Goal: Use online tool/utility: Utilize a website feature to perform a specific function

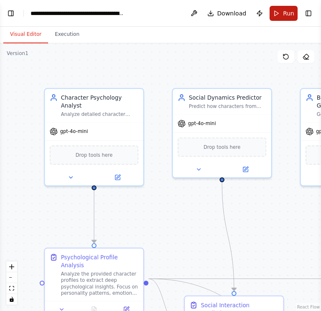
click at [286, 14] on span "Run" at bounding box center [288, 13] width 11 height 8
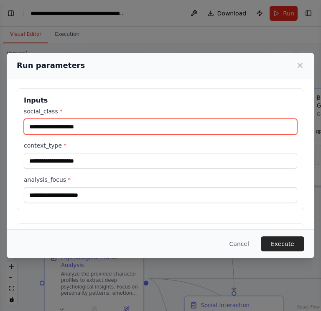
click at [168, 124] on input "social_class *" at bounding box center [160, 127] width 273 height 16
type input "********"
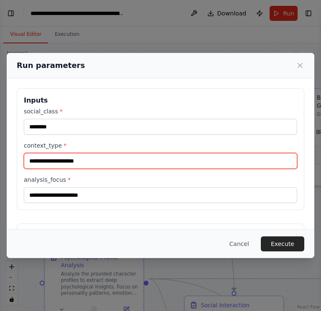
click at [71, 163] on input "context_type *" at bounding box center [160, 161] width 273 height 16
paste input "**********"
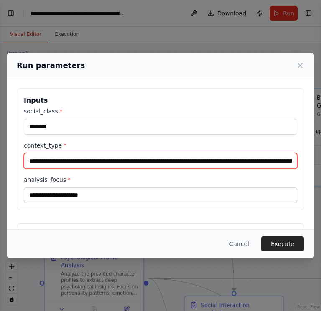
scroll to position [0, 64260]
type input "**********"
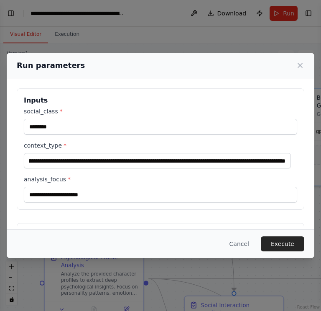
scroll to position [0, 0]
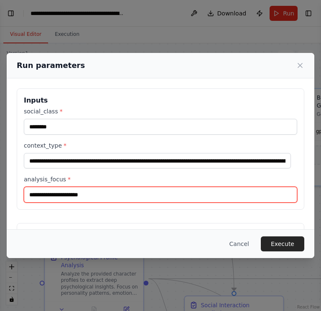
click at [169, 190] on input "analysis_focus *" at bounding box center [160, 195] width 273 height 16
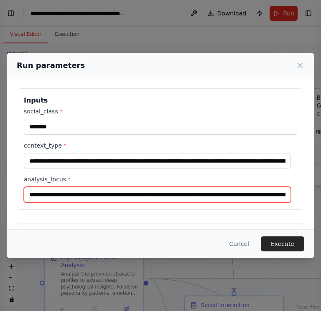
click at [277, 197] on input "**********" at bounding box center [157, 195] width 267 height 16
click at [265, 194] on input "**********" at bounding box center [157, 195] width 267 height 16
paste input "**********"
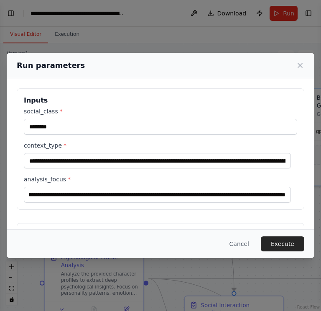
scroll to position [0, 0]
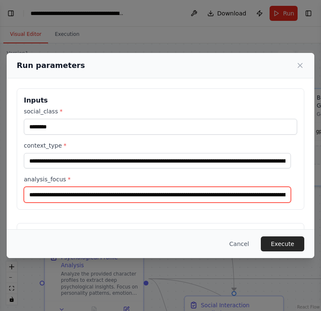
click at [274, 190] on input "**********" at bounding box center [157, 195] width 267 height 16
click at [265, 190] on input "**********" at bounding box center [157, 195] width 267 height 16
click at [267, 194] on input "**********" at bounding box center [157, 195] width 267 height 16
click at [240, 198] on input "**********" at bounding box center [157, 195] width 267 height 16
click at [249, 197] on input "**********" at bounding box center [157, 195] width 267 height 16
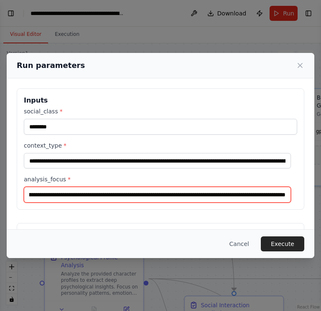
scroll to position [0, 1229]
type input "**********"
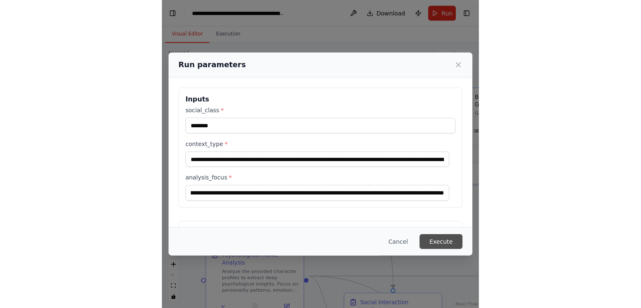
scroll to position [0, 0]
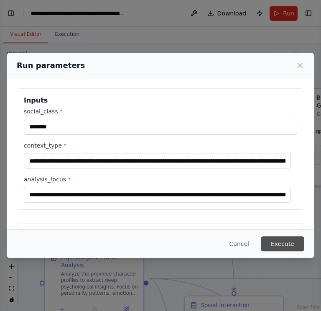
click at [287, 245] on button "Execute" at bounding box center [281, 244] width 43 height 15
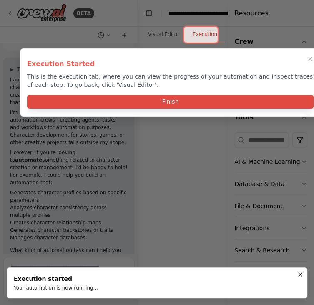
click at [224, 103] on button "Finish" at bounding box center [170, 102] width 287 height 14
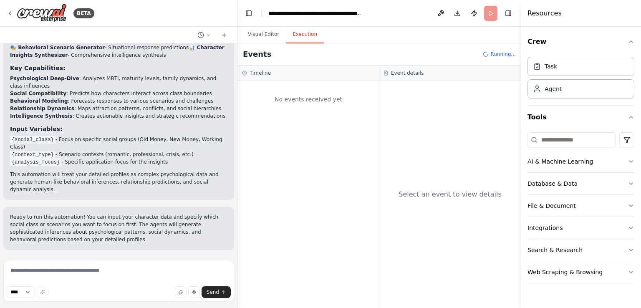
scroll to position [6796, 0]
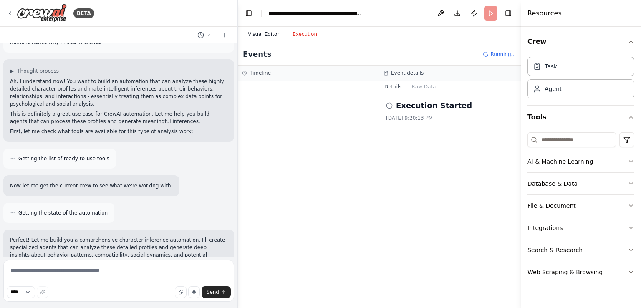
click at [270, 39] on button "Visual Editor" at bounding box center [263, 35] width 45 height 18
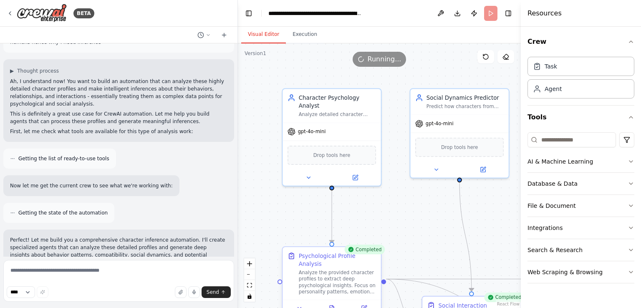
scroll to position [6856, 0]
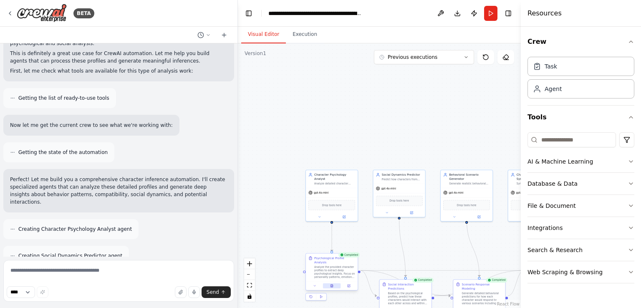
click at [320, 284] on icon at bounding box center [331, 285] width 3 height 3
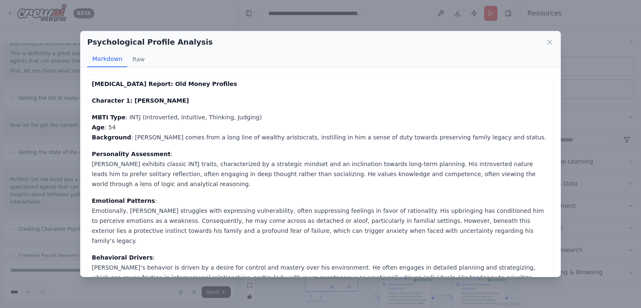
click at [294, 123] on p "MBTI Type : INTJ (Introverted, Intuitive, Thinking, Judging) Age : [DEMOGRAPHIC…" at bounding box center [320, 127] width 457 height 30
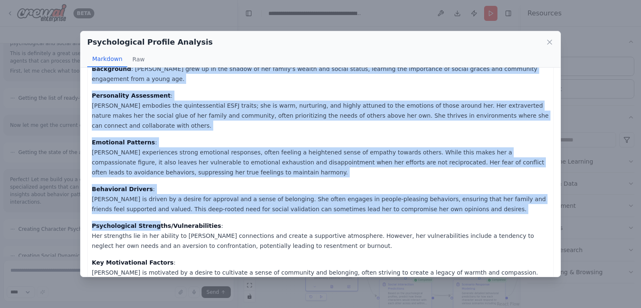
scroll to position [447, 0]
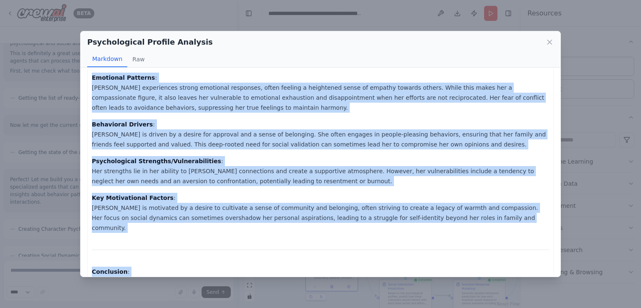
drag, startPoint x: 91, startPoint y: 79, endPoint x: 429, endPoint y: 270, distance: 387.8
click at [320, 270] on div "[MEDICAL_DATA] Report: Old Money Profiles Character 1: [PERSON_NAME] MBTI Type …" at bounding box center [321, 172] width 480 height 209
copy div "[MEDICAL_DATA] Report: Old Money Profiles Character 1: [PERSON_NAME] MBTI Type …"
click at [173, 193] on p "Key Motivational Factors : [PERSON_NAME] is motivated by a desire to cultivate …" at bounding box center [320, 213] width 457 height 40
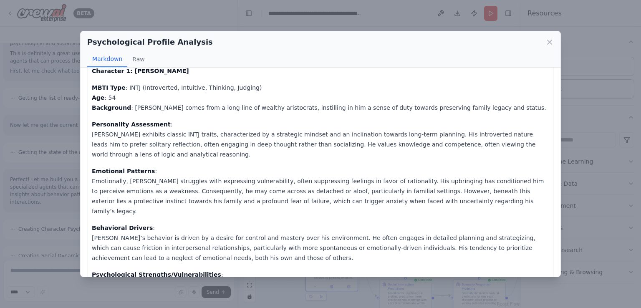
scroll to position [0, 0]
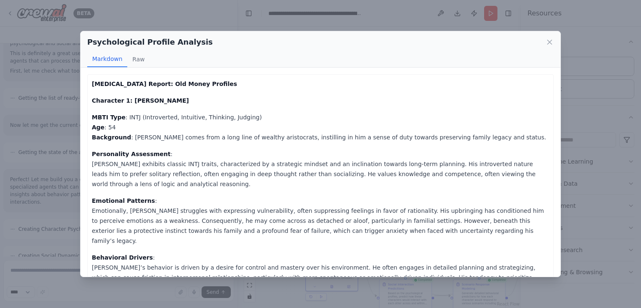
click at [13, 103] on div "Psychological Profile Analysis Markdown Raw [MEDICAL_DATA] Report: Old Money Pr…" at bounding box center [320, 154] width 641 height 308
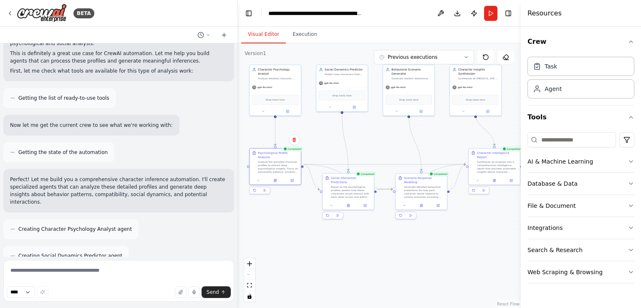
drag, startPoint x: 408, startPoint y: 250, endPoint x: 351, endPoint y: 144, distance: 120.4
click at [320, 144] on div ".deletable-edge-delete-btn { width: 20px; height: 20px; border: 0px solid #ffff…" at bounding box center [379, 175] width 283 height 265
click at [320, 203] on div at bounding box center [348, 204] width 51 height 9
click at [320, 202] on button at bounding box center [348, 204] width 18 height 5
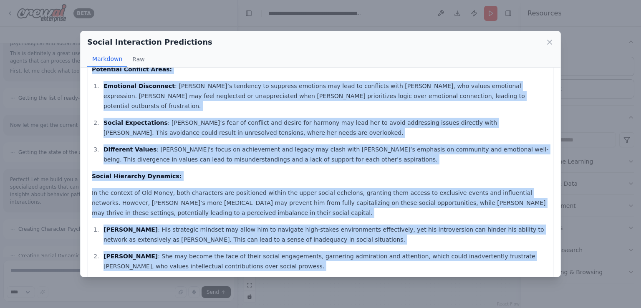
scroll to position [451, 0]
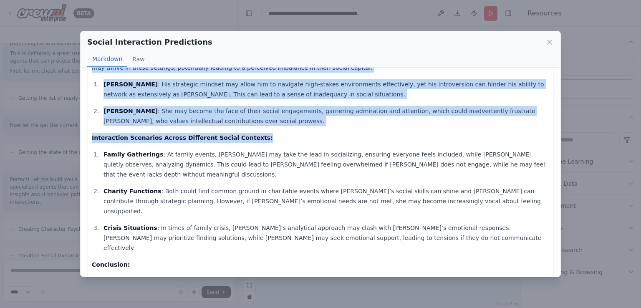
drag, startPoint x: 90, startPoint y: 81, endPoint x: 308, endPoint y: 263, distance: 283.5
copy div "Loremi Dolorsit Ametcons: Adipisci eli Seddoeiu Temporincid Utlaboree Doloremag…"
click at [48, 75] on div "Social Interaction Predictions Markdown Raw Social Dynamics Analysis: [PERSON_N…" at bounding box center [320, 154] width 641 height 308
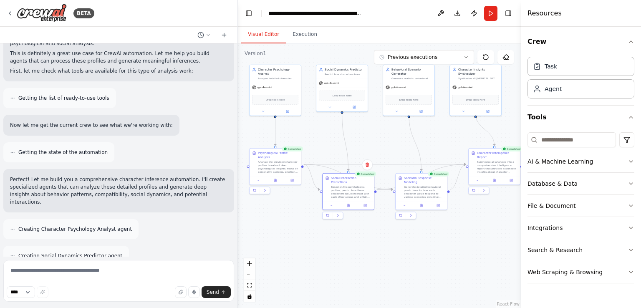
click at [320, 203] on icon at bounding box center [421, 204] width 2 height 3
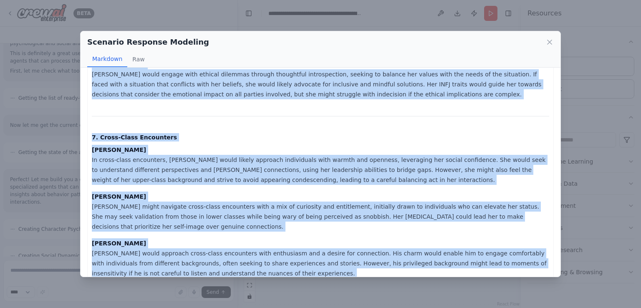
scroll to position [2069, 0]
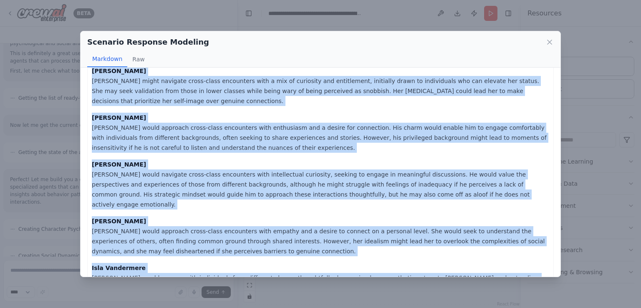
drag, startPoint x: 90, startPoint y: 76, endPoint x: 437, endPoint y: 260, distance: 393.0
copy div "Behavioral Predictions Across Scenarios for Old Money Characters 1. Crisis Situ…"
click at [20, 145] on div "Scenario Response Modeling Markdown Raw Behavioral Predictions Across Scenarios…" at bounding box center [320, 154] width 641 height 308
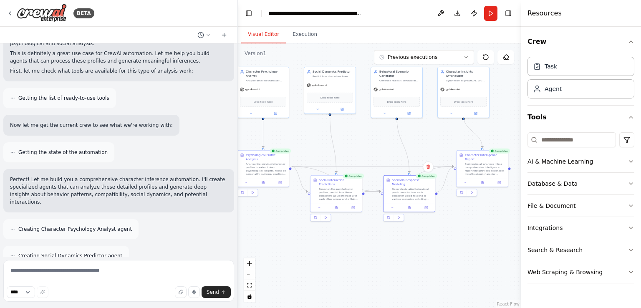
drag, startPoint x: 511, startPoint y: 231, endPoint x: 499, endPoint y: 233, distance: 12.2
click at [320, 233] on div ".deletable-edge-delete-btn { width: 20px; height: 20px; border: 0px solid #ffff…" at bounding box center [379, 175] width 283 height 265
click at [320, 179] on icon at bounding box center [482, 180] width 3 height 3
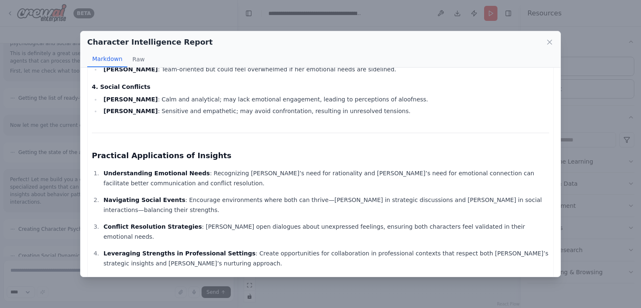
scroll to position [992, 0]
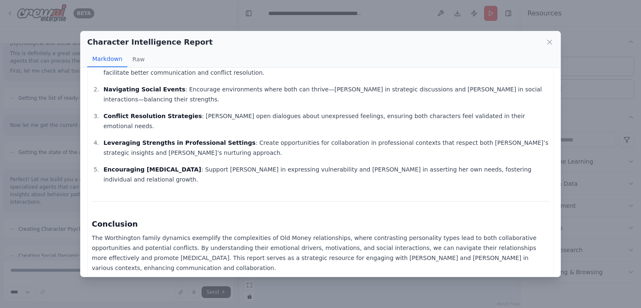
drag, startPoint x: 91, startPoint y: 79, endPoint x: 250, endPoint y: 268, distance: 246.7
copy div "Executive Summary Report: Old Money Character Intelligence Profiles This compre…"
click at [25, 168] on div "Character Intelligence Report Markdown Raw Executive Summary Report: Old Money …" at bounding box center [320, 154] width 641 height 308
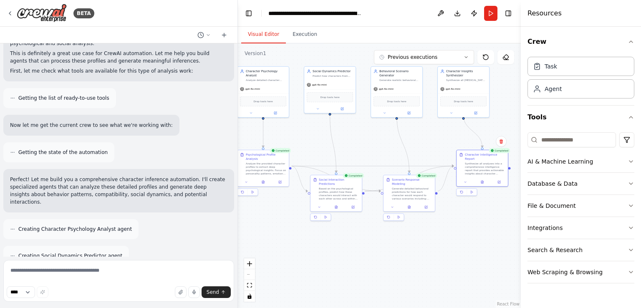
click at [320, 18] on button "Run" at bounding box center [490, 13] width 13 height 15
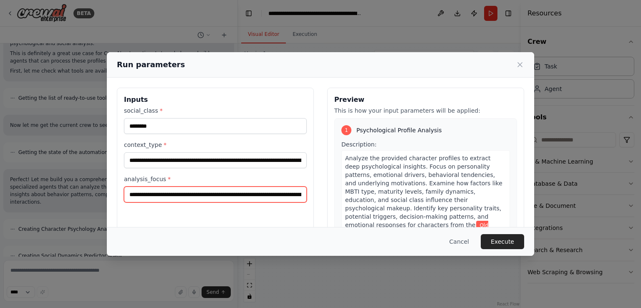
click at [182, 199] on input "**********" at bounding box center [215, 195] width 183 height 16
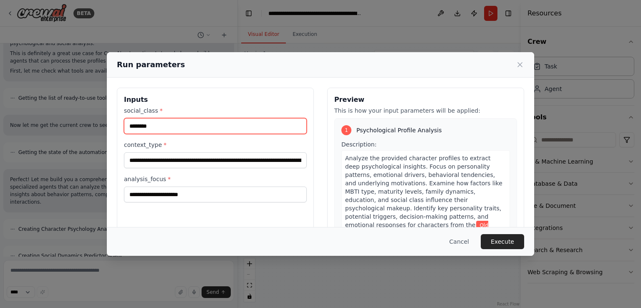
click at [178, 123] on input "********" at bounding box center [215, 126] width 183 height 16
click at [245, 127] on input "********" at bounding box center [215, 126] width 183 height 16
click at [111, 117] on div "Inputs social_class * ******** context_type * analysis_focus * Preview This is …" at bounding box center [320, 187] width 427 height 218
click at [192, 132] on input "********" at bounding box center [215, 126] width 183 height 16
type input "*********"
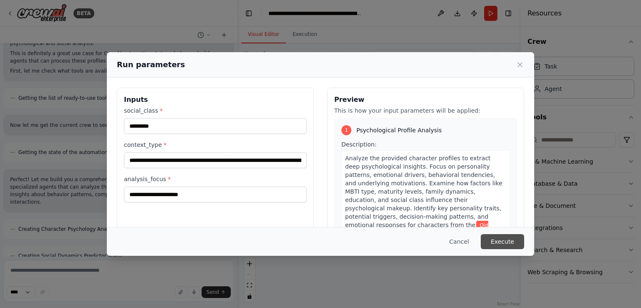
click at [320, 237] on button "Execute" at bounding box center [502, 241] width 43 height 15
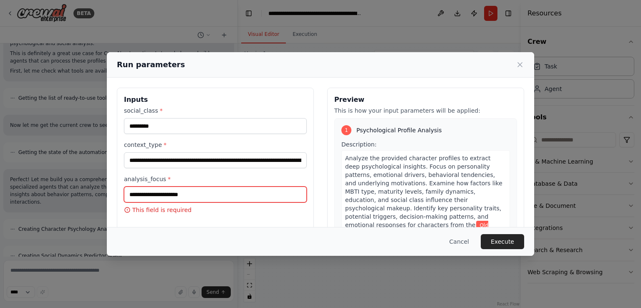
click at [245, 197] on input "analysis_focus *" at bounding box center [215, 195] width 183 height 16
paste input "**********"
type input "**********"
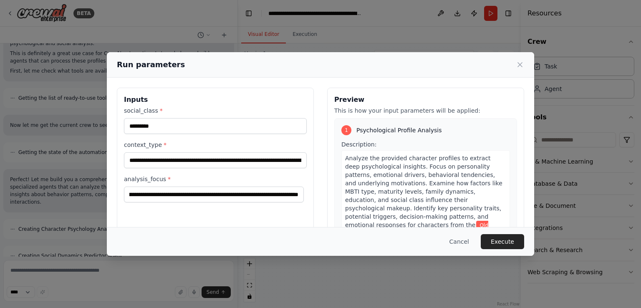
scroll to position [0, 0]
click at [320, 236] on button "Execute" at bounding box center [502, 241] width 43 height 15
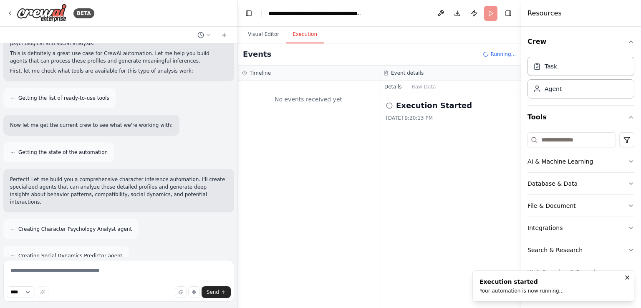
click at [320, 236] on div "Execution Started [DATE] 9:20:13 PM" at bounding box center [449, 200] width 141 height 215
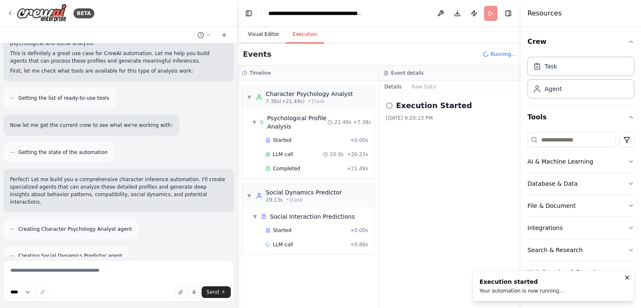
click at [265, 32] on button "Visual Editor" at bounding box center [263, 35] width 45 height 18
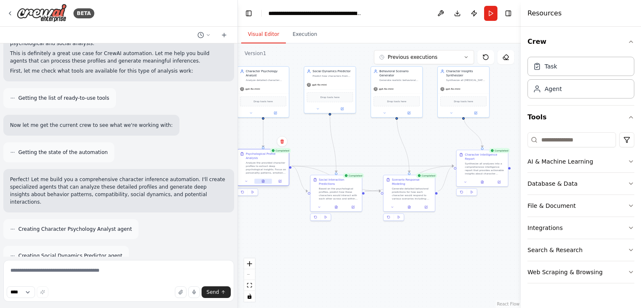
click at [265, 179] on button at bounding box center [263, 181] width 18 height 5
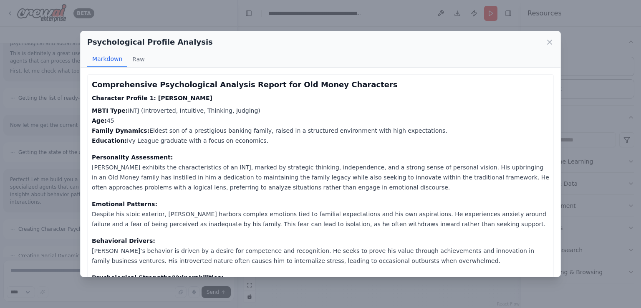
click at [67, 134] on div "Psychological Profile Analysis Markdown Raw Comprehensive Psychological Analysi…" at bounding box center [320, 154] width 641 height 308
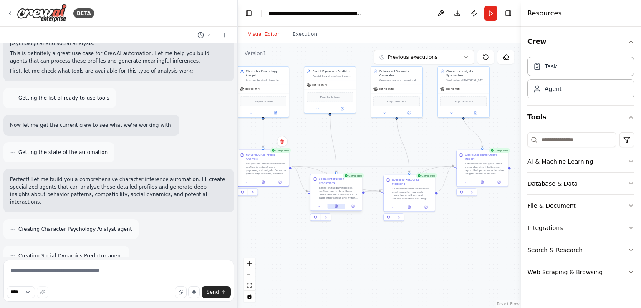
click at [320, 204] on button at bounding box center [336, 206] width 18 height 5
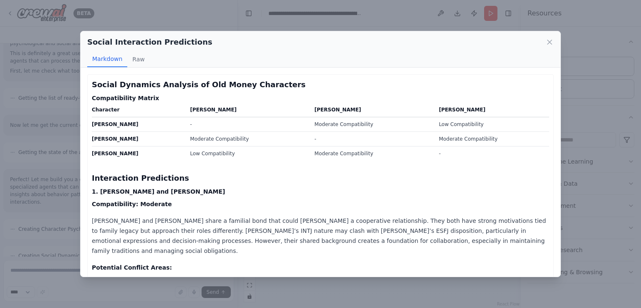
click at [29, 131] on div "Social Interaction Predictions Markdown Raw Social Dynamics Analysis of Old Mon…" at bounding box center [320, 154] width 641 height 308
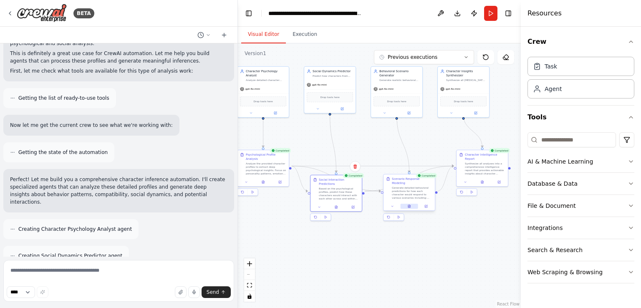
click at [320, 204] on button at bounding box center [409, 206] width 18 height 5
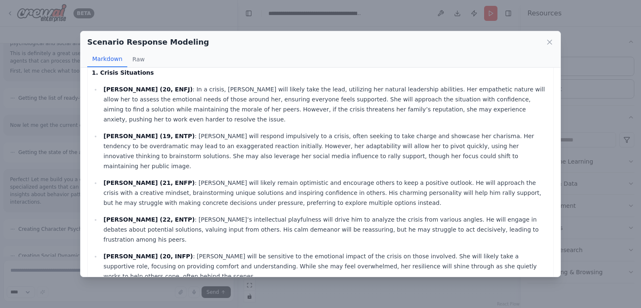
scroll to position [23, 0]
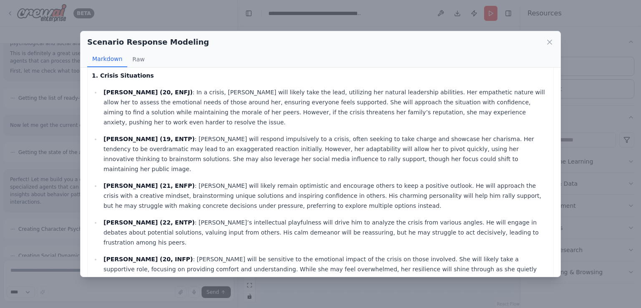
click at [47, 200] on div "Scenario Response Modeling Markdown Raw Behavioral Predictions for Old Money Ch…" at bounding box center [320, 154] width 641 height 308
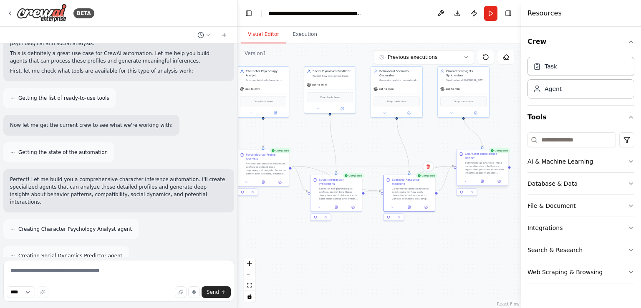
click at [320, 182] on div "Completed Character Intelligence Report Synthesize all analyses into a comprehe…" at bounding box center [482, 173] width 52 height 46
click at [320, 179] on div at bounding box center [482, 181] width 51 height 9
click at [320, 179] on icon at bounding box center [482, 180] width 3 height 3
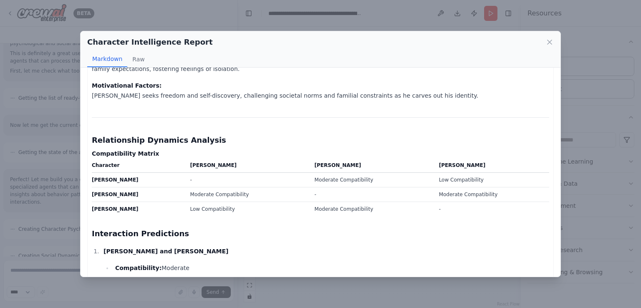
scroll to position [536, 0]
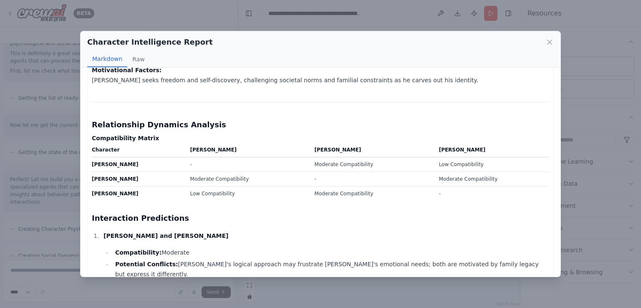
click at [48, 219] on div "Character Intelligence Report Markdown Raw Executive Summary Report: Comprehens…" at bounding box center [320, 154] width 641 height 308
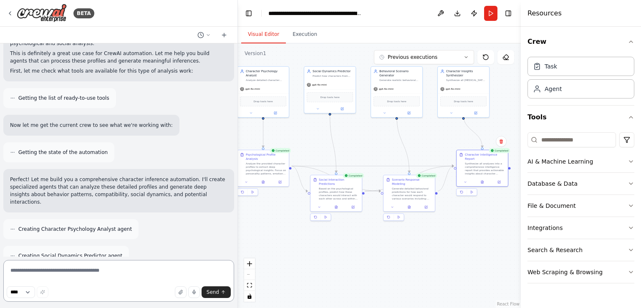
click at [91, 274] on textarea at bounding box center [118, 281] width 231 height 42
paste textarea "**********"
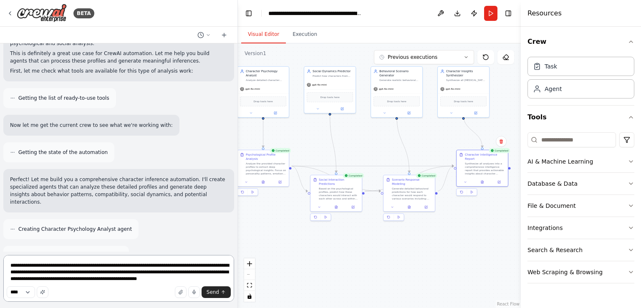
scroll to position [6861, 0]
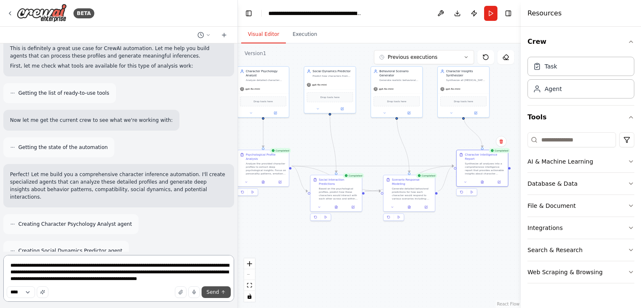
type textarea "**********"
click at [215, 294] on span "Send" at bounding box center [213, 292] width 13 height 7
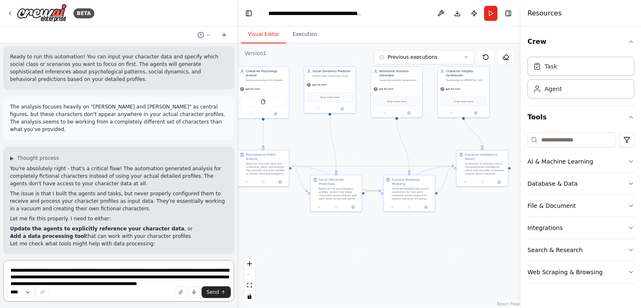
scroll to position [7548, 0]
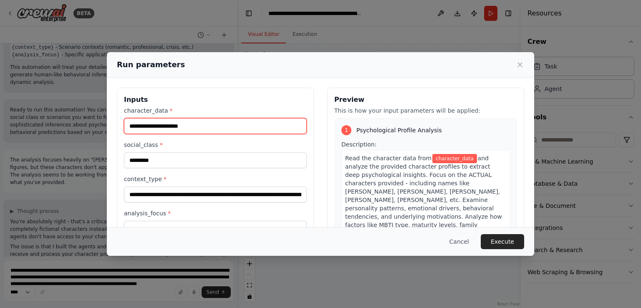
click at [180, 131] on input "character_data *" at bounding box center [215, 126] width 183 height 16
click at [292, 184] on div "context_type *" at bounding box center [215, 189] width 183 height 28
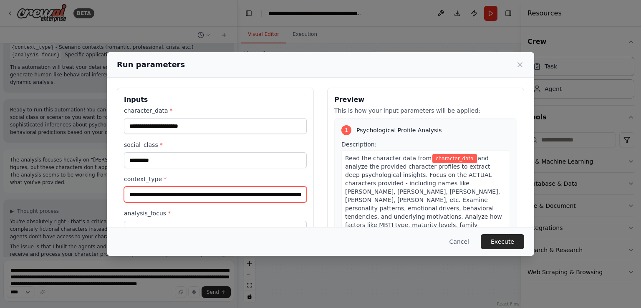
click at [289, 199] on input "context_type *" at bounding box center [215, 195] width 183 height 16
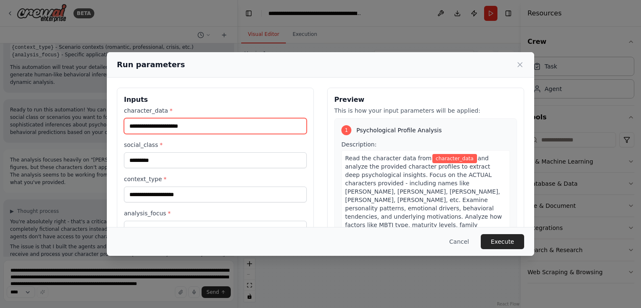
click at [258, 128] on input "character_data *" at bounding box center [215, 126] width 183 height 16
paste input "**********"
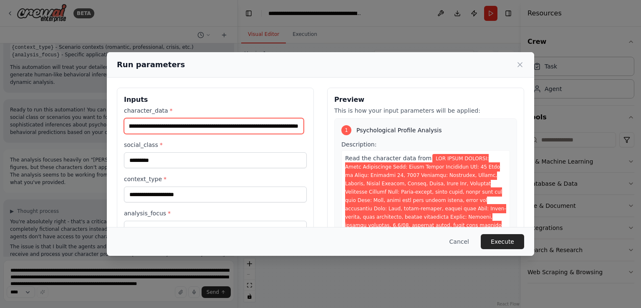
type input "**********"
click at [239, 217] on label "analysis_focus *" at bounding box center [215, 213] width 183 height 8
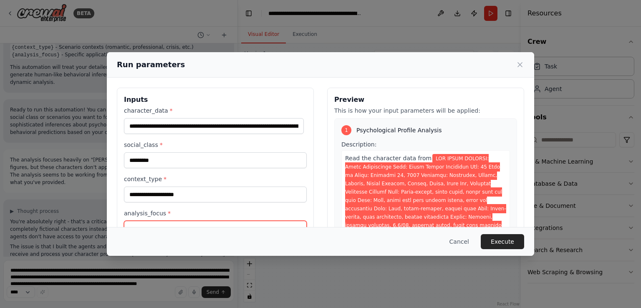
click at [239, 221] on input "**********" at bounding box center [215, 229] width 183 height 16
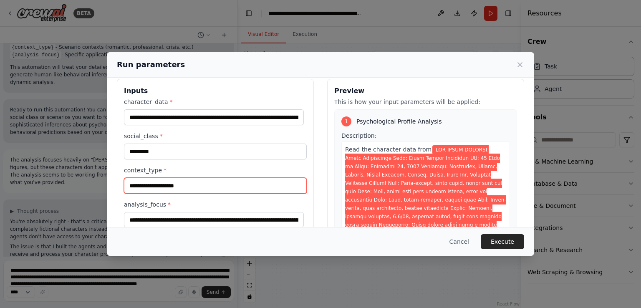
click at [254, 191] on input "context_type *" at bounding box center [215, 186] width 183 height 16
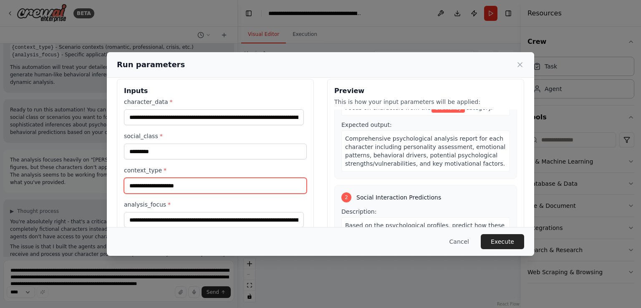
scroll to position [3697, 0]
drag, startPoint x: 342, startPoint y: 121, endPoint x: 407, endPoint y: 172, distance: 82.6
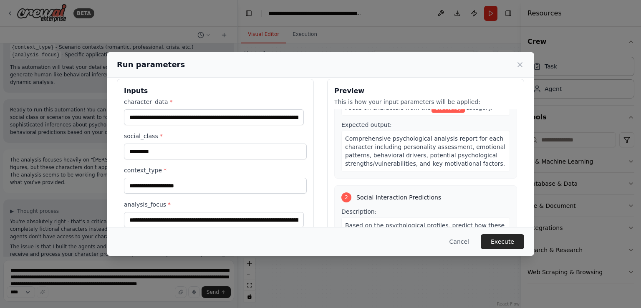
drag, startPoint x: 409, startPoint y: 182, endPoint x: 399, endPoint y: 177, distance: 10.9
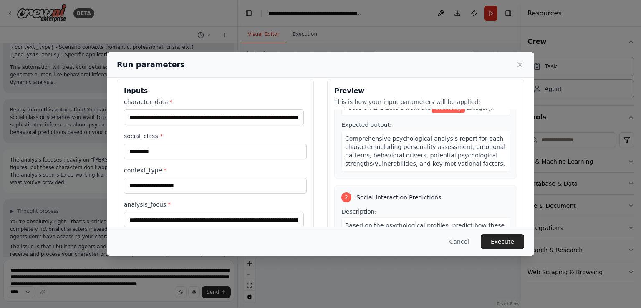
drag, startPoint x: 342, startPoint y: 123, endPoint x: 361, endPoint y: 161, distance: 42.6
drag, startPoint x: 361, startPoint y: 161, endPoint x: 381, endPoint y: 176, distance: 24.4
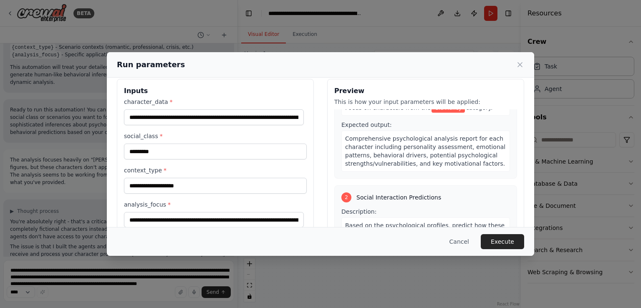
copy div "Generate detailed behavioral predictions for how each character would respond t…"
click at [172, 177] on div "context_type *" at bounding box center [215, 180] width 183 height 28
click at [172, 184] on input "context_type *" at bounding box center [215, 186] width 183 height 16
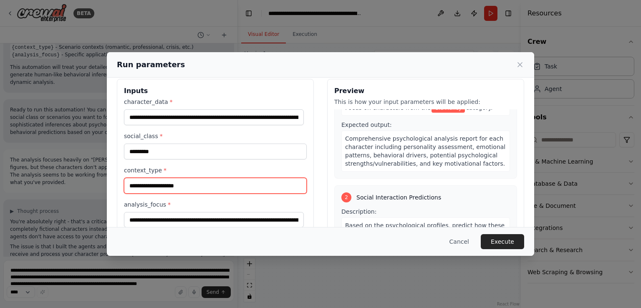
click at [149, 186] on input "context_type *" at bounding box center [215, 186] width 183 height 16
type input "**********"
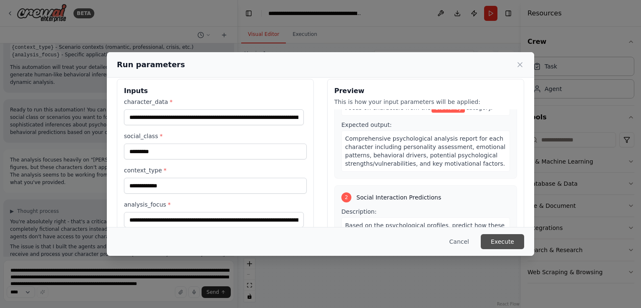
click at [320, 236] on button "Execute" at bounding box center [502, 241] width 43 height 15
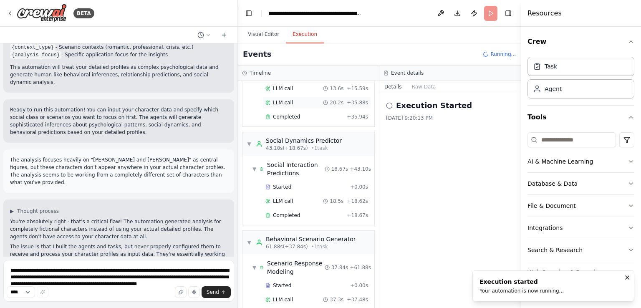
scroll to position [192, 0]
click at [265, 31] on button "Visual Editor" at bounding box center [263, 35] width 45 height 18
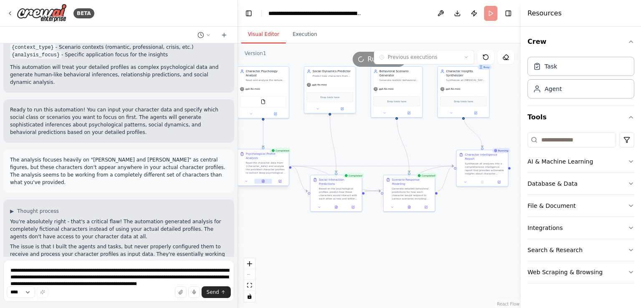
click at [263, 180] on icon at bounding box center [263, 181] width 2 height 3
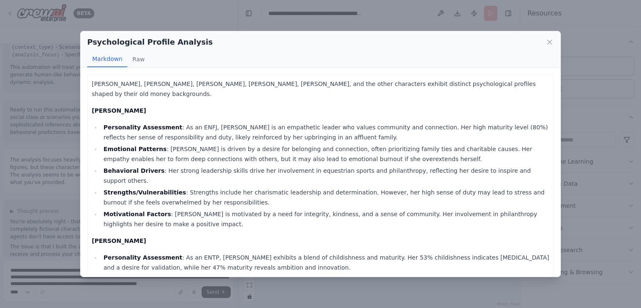
click at [92, 82] on p "[PERSON_NAME], [PERSON_NAME], [PERSON_NAME], [PERSON_NAME], [PERSON_NAME], and …" at bounding box center [320, 89] width 457 height 20
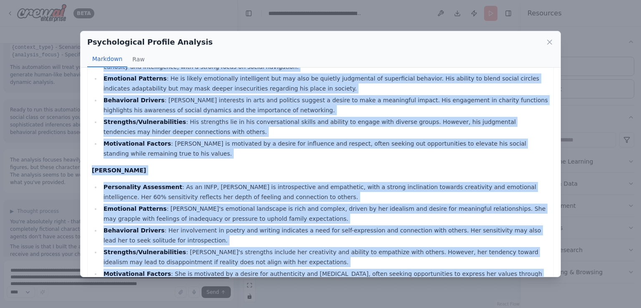
scroll to position [480, 0]
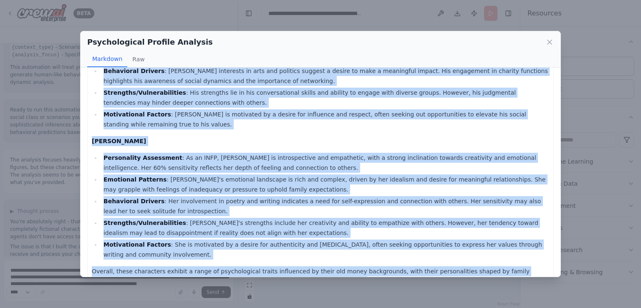
drag, startPoint x: 92, startPoint y: 82, endPoint x: 270, endPoint y: 258, distance: 250.8
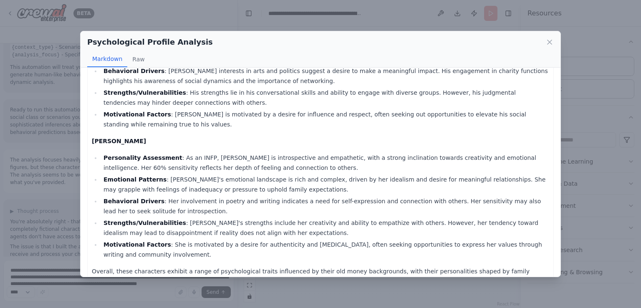
click at [320, 266] on p "Overall, these characters exhibit a range of psychological traits influenced by…" at bounding box center [320, 281] width 457 height 30
drag, startPoint x: 502, startPoint y: 257, endPoint x: 479, endPoint y: 252, distance: 23.5
click at [320, 266] on p "Overall, these characters exhibit a range of psychological traits influenced by…" at bounding box center [320, 281] width 457 height 30
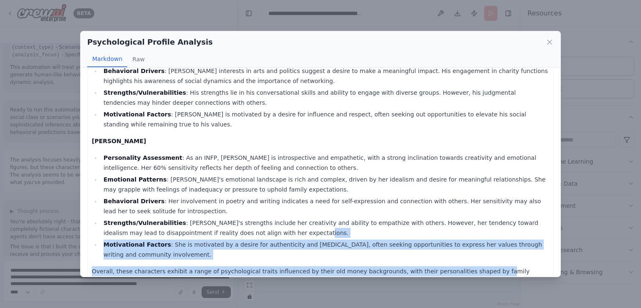
drag, startPoint x: 464, startPoint y: 242, endPoint x: 401, endPoint y: 192, distance: 80.7
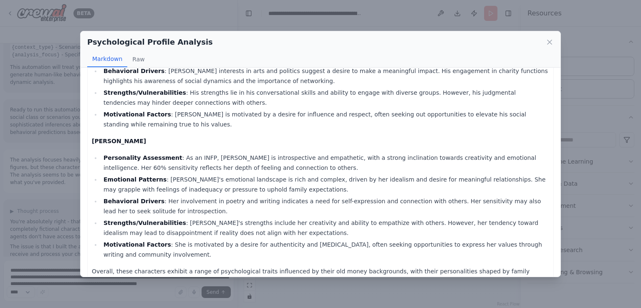
click at [320, 109] on li "Motivational Factors : [PERSON_NAME] is motivated by a desire for influence and…" at bounding box center [325, 119] width 448 height 20
click at [320, 266] on p "Overall, these characters exhibit a range of psychological traits influenced by…" at bounding box center [320, 281] width 457 height 30
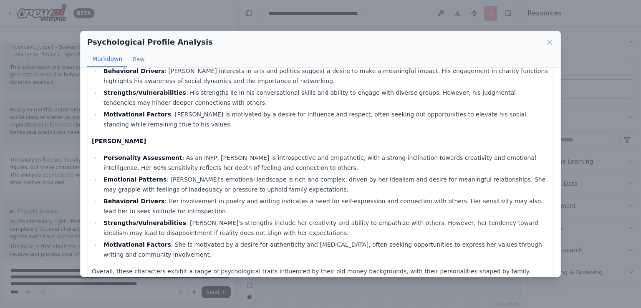
scroll to position [7548, 0]
drag, startPoint x: 506, startPoint y: 269, endPoint x: 496, endPoint y: 261, distance: 13.4
click at [320, 266] on p "Overall, these characters exhibit a range of psychological traits influenced by…" at bounding box center [320, 281] width 457 height 30
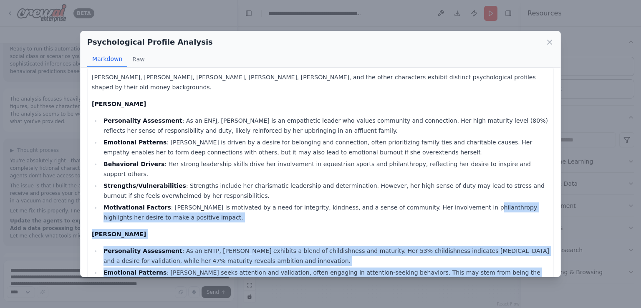
scroll to position [0, 0]
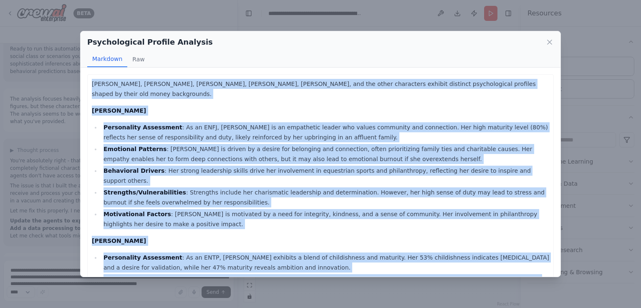
drag, startPoint x: 499, startPoint y: 261, endPoint x: 86, endPoint y: 81, distance: 450.8
click at [86, 81] on div "[PERSON_NAME], [PERSON_NAME], [PERSON_NAME], [PERSON_NAME], [PERSON_NAME], and …" at bounding box center [321, 172] width 480 height 209
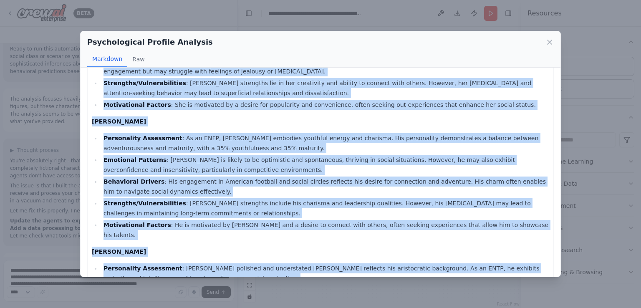
scroll to position [480, 0]
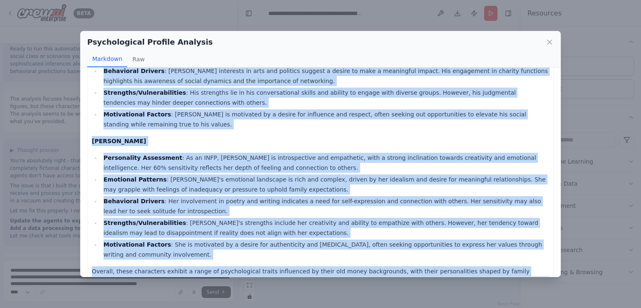
drag, startPoint x: 91, startPoint y: 81, endPoint x: 508, endPoint y: 264, distance: 455.6
click at [320, 266] on p "Overall, these characters exhibit a range of psychological traits influenced by…" at bounding box center [320, 281] width 457 height 30
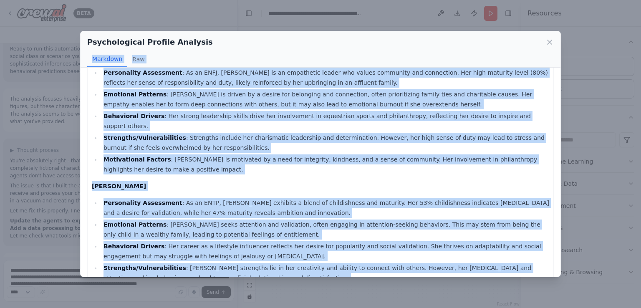
scroll to position [0, 0]
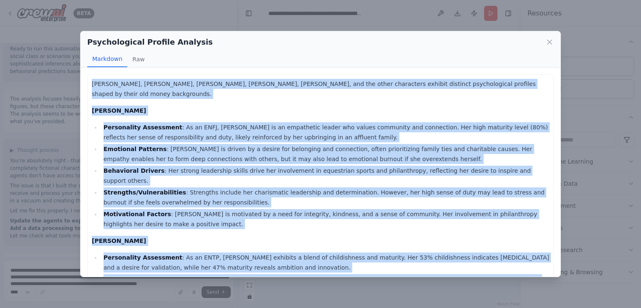
drag, startPoint x: 508, startPoint y: 264, endPoint x: 90, endPoint y: 85, distance: 454.9
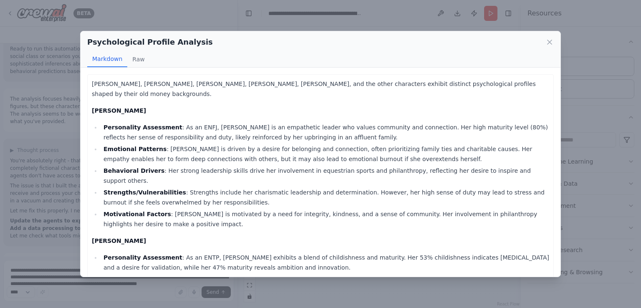
click at [93, 82] on div "[PERSON_NAME], [PERSON_NAME], [PERSON_NAME], [PERSON_NAME], [PERSON_NAME], and …" at bounding box center [321, 172] width 480 height 209
click at [93, 82] on p "[PERSON_NAME], [PERSON_NAME], [PERSON_NAME], [PERSON_NAME], [PERSON_NAME], and …" at bounding box center [320, 89] width 457 height 20
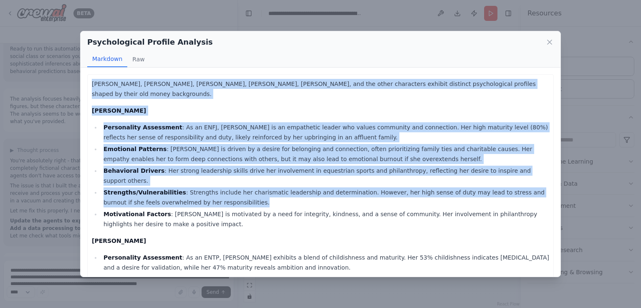
drag, startPoint x: 93, startPoint y: 82, endPoint x: 302, endPoint y: 215, distance: 248.2
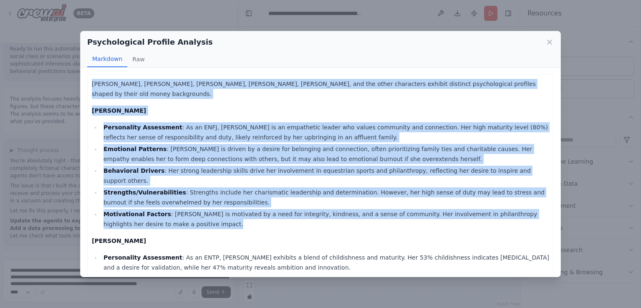
click at [93, 79] on p "[PERSON_NAME], [PERSON_NAME], [PERSON_NAME], [PERSON_NAME], [PERSON_NAME], and …" at bounding box center [320, 89] width 457 height 20
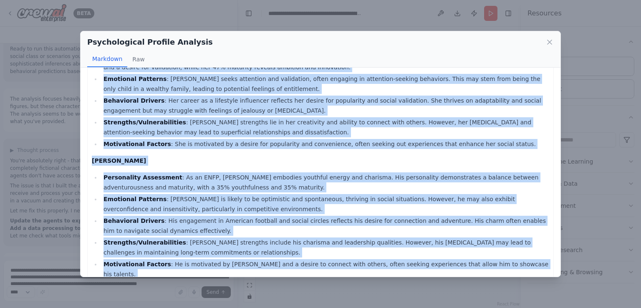
scroll to position [480, 0]
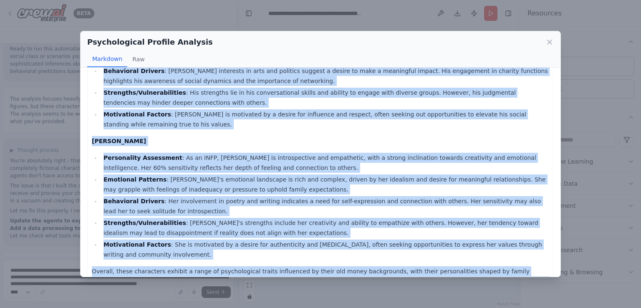
drag, startPoint x: 93, startPoint y: 79, endPoint x: 497, endPoint y: 259, distance: 442.8
click at [58, 188] on div "Psychological Profile Analysis Markdown Raw [PERSON_NAME], [PERSON_NAME], [PERS…" at bounding box center [320, 154] width 641 height 308
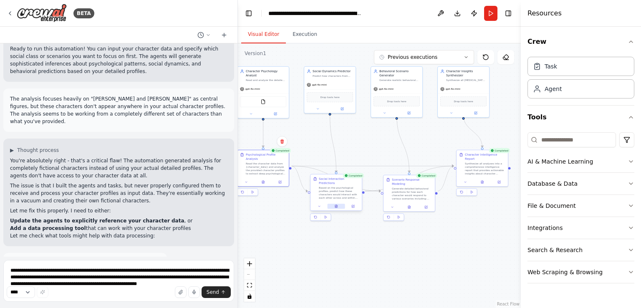
click at [320, 204] on icon at bounding box center [336, 205] width 3 height 3
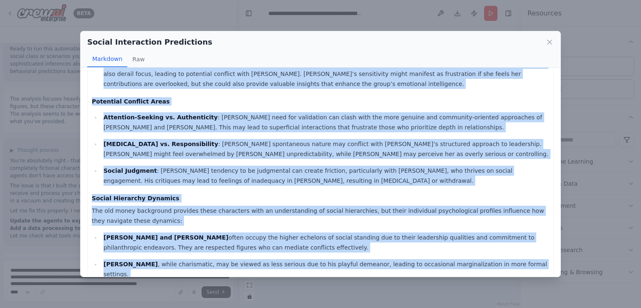
scroll to position [473, 0]
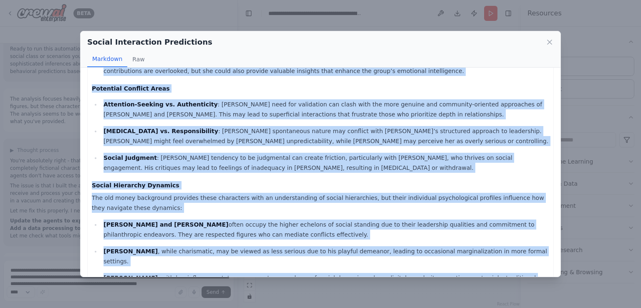
drag, startPoint x: 92, startPoint y: 81, endPoint x: 450, endPoint y: 265, distance: 402.2
click at [320, 265] on div "Social Dynamics Analysis of [PERSON_NAME], [PERSON_NAME], [PERSON_NAME], [PERSO…" at bounding box center [320, 1] width 457 height 791
copy div "Loremi Dolorsit Ametcons ad Elits Doeius Temporinc, Utlab Etdolore, Magnaa Enim…"
click at [38, 258] on div "Social Interaction Predictions Markdown Raw Social Dynamics Analysis of [PERSON…" at bounding box center [320, 154] width 641 height 308
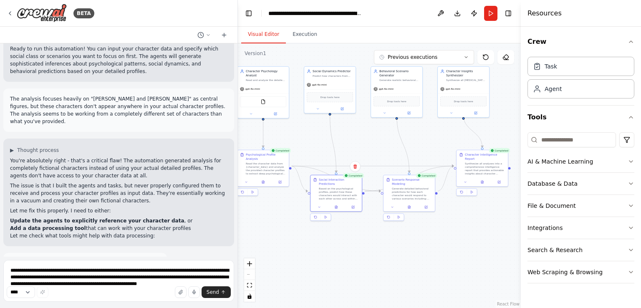
click at [320, 204] on icon at bounding box center [409, 205] width 3 height 3
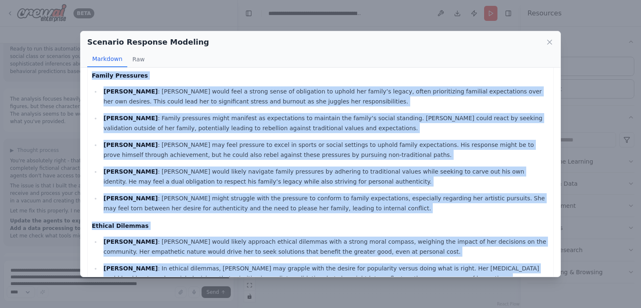
scroll to position [1038, 0]
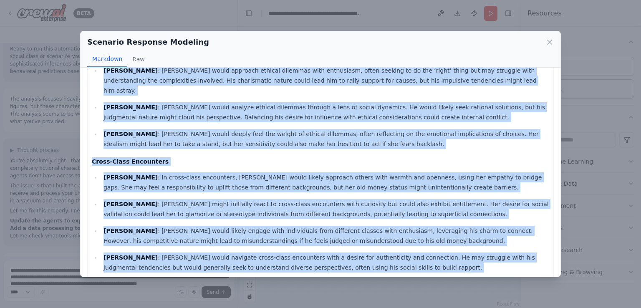
drag, startPoint x: 90, startPoint y: 78, endPoint x: 304, endPoint y: 270, distance: 286.7
copy div "Loremipsum Dolorsitame con Adip Elitseddo Eiusmo Temporinci Utlab Etdolo Magnaa…"
click at [65, 227] on div "Scenario Response Modeling Markdown Raw Behavioral Predictions for Each Charact…" at bounding box center [320, 154] width 641 height 308
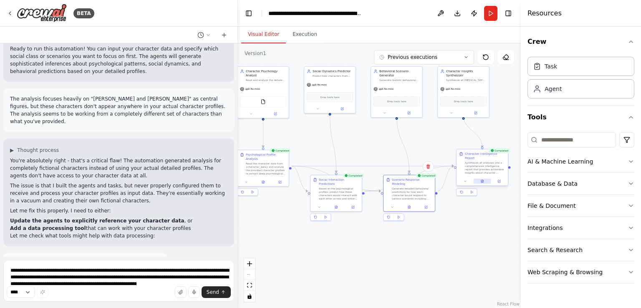
click at [320, 179] on button at bounding box center [482, 181] width 18 height 5
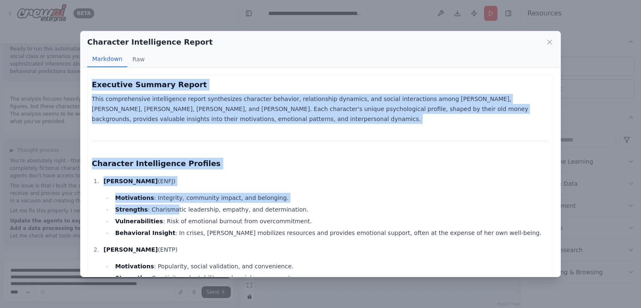
drag, startPoint x: 91, startPoint y: 80, endPoint x: 170, endPoint y: 209, distance: 151.3
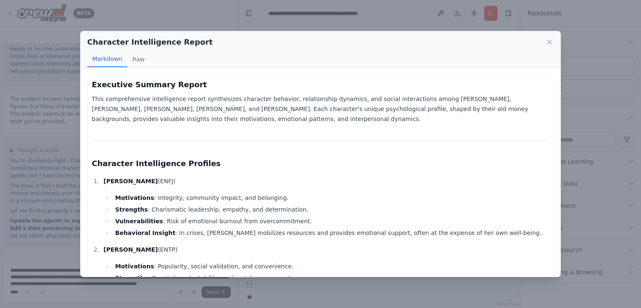
drag, startPoint x: 228, startPoint y: 287, endPoint x: 250, endPoint y: 290, distance: 22.0
click at [250, 290] on div "Character Intelligence Report Markdown Raw Executive Summary Report This compre…" at bounding box center [320, 154] width 641 height 308
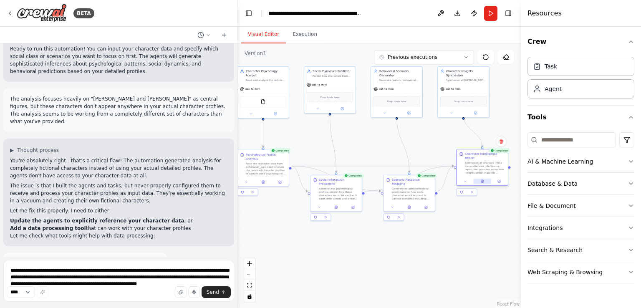
click at [320, 179] on button at bounding box center [482, 181] width 18 height 5
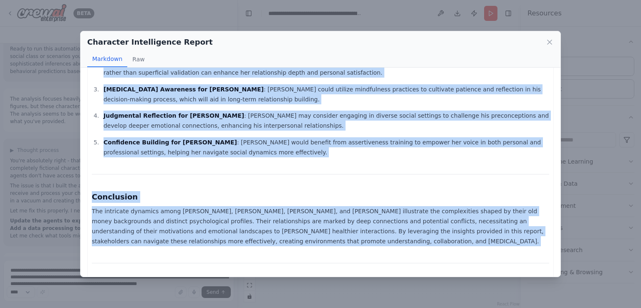
scroll to position [1460, 0]
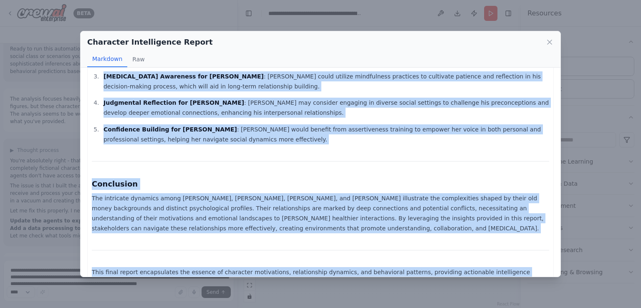
drag, startPoint x: 92, startPoint y: 82, endPoint x: 232, endPoint y: 258, distance: 224.8
copy div "Executive Summary Report This comprehensive intelligence report synthesizes cha…"
click at [39, 156] on div "Character Intelligence Report Markdown Raw Executive Summary Report This compre…" at bounding box center [320, 154] width 641 height 308
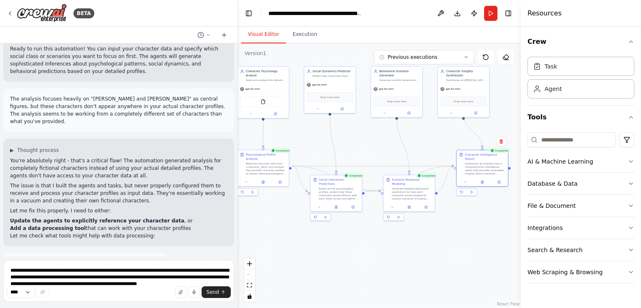
click at [320, 20] on button "Run" at bounding box center [490, 13] width 13 height 15
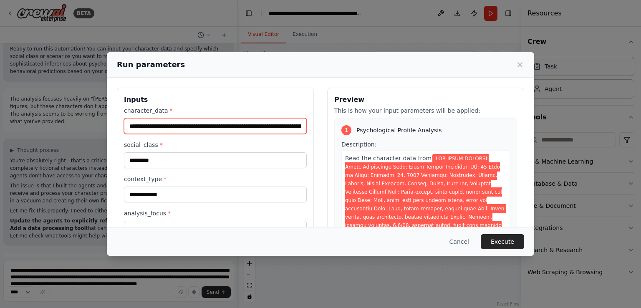
click at [247, 119] on input "character_data *" at bounding box center [215, 126] width 183 height 16
paste input "text"
type input "**********"
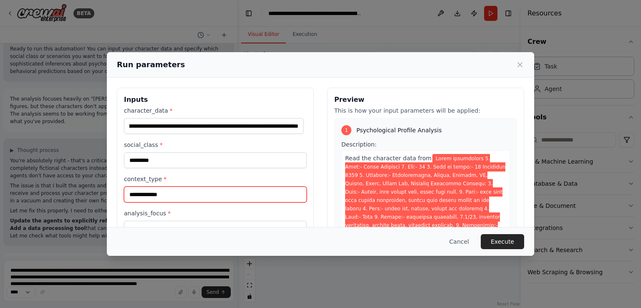
scroll to position [0, 0]
click at [220, 193] on input "**********" at bounding box center [215, 195] width 183 height 16
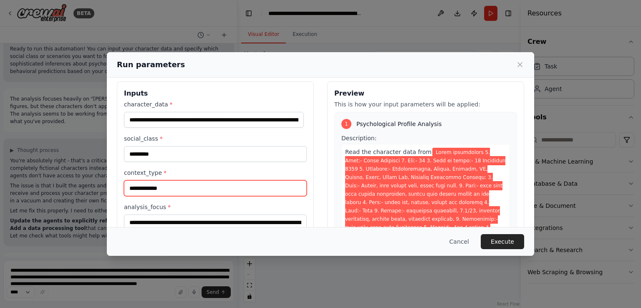
scroll to position [7, 0]
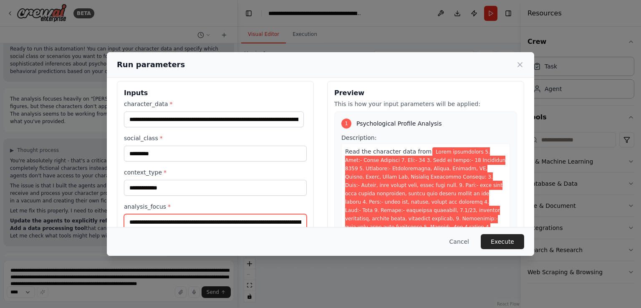
click at [240, 224] on input "**********" at bounding box center [215, 222] width 183 height 16
click at [282, 222] on input "**********" at bounding box center [214, 222] width 180 height 16
type input "**********"
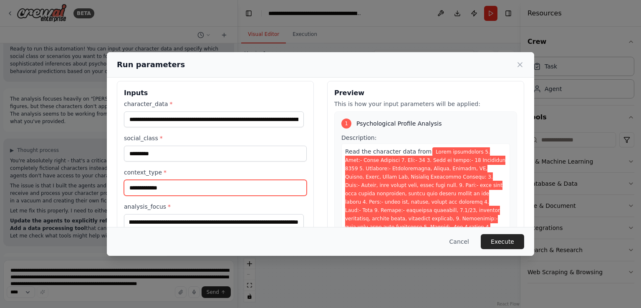
scroll to position [0, 0]
click at [239, 192] on input "**********" at bounding box center [215, 188] width 183 height 16
paste input "**********"
type input "**********"
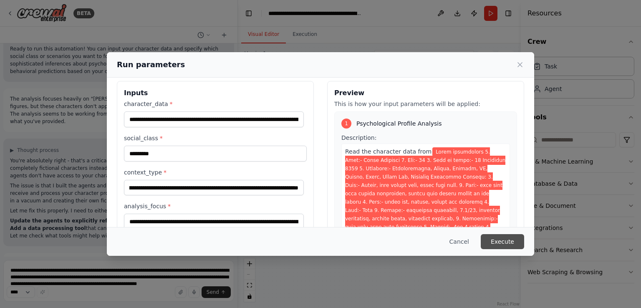
scroll to position [0, 0]
click at [320, 242] on button "Execute" at bounding box center [502, 241] width 43 height 15
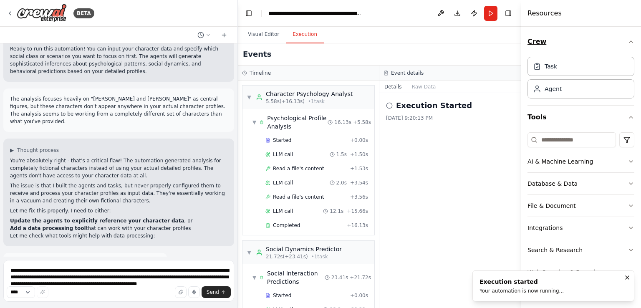
scroll to position [229, 0]
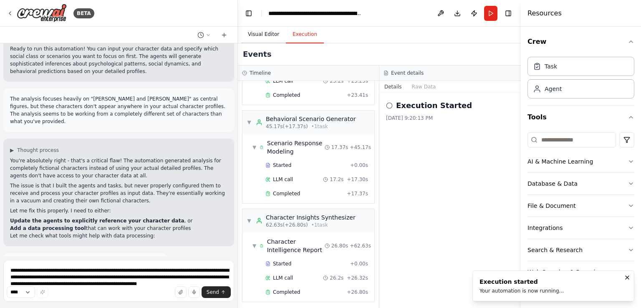
click at [274, 32] on button "Visual Editor" at bounding box center [263, 35] width 45 height 18
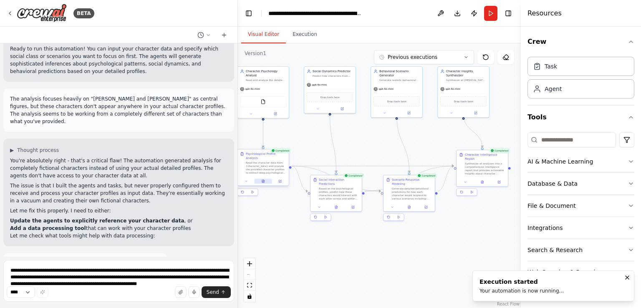
click at [260, 179] on button at bounding box center [263, 181] width 18 height 5
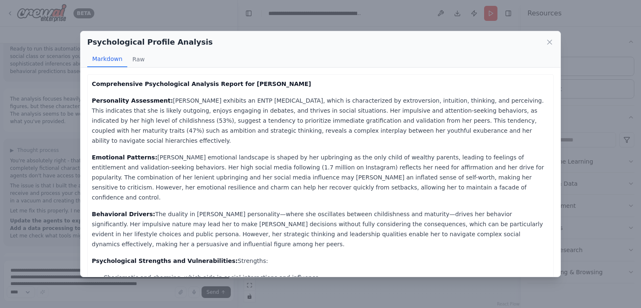
drag, startPoint x: 90, startPoint y: 73, endPoint x: 95, endPoint y: 88, distance: 15.4
click at [95, 88] on div "Comprehensive Psychological Analysis Report for [PERSON_NAME] Personality Asses…" at bounding box center [321, 172] width 480 height 209
click at [95, 88] on p "Comprehensive Psychological Analysis Report for [PERSON_NAME]" at bounding box center [320, 84] width 457 height 10
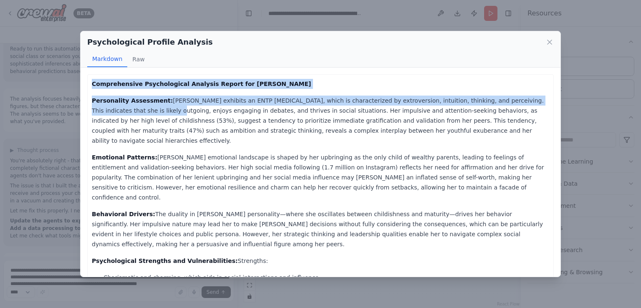
drag, startPoint x: 89, startPoint y: 78, endPoint x: 100, endPoint y: 112, distance: 36.3
click at [100, 112] on div "Comprehensive Psychological Analysis Report for [PERSON_NAME] Personality Asses…" at bounding box center [320, 257] width 467 height 366
click at [101, 87] on p "Comprehensive Psychological Analysis Report for [PERSON_NAME]" at bounding box center [320, 84] width 457 height 10
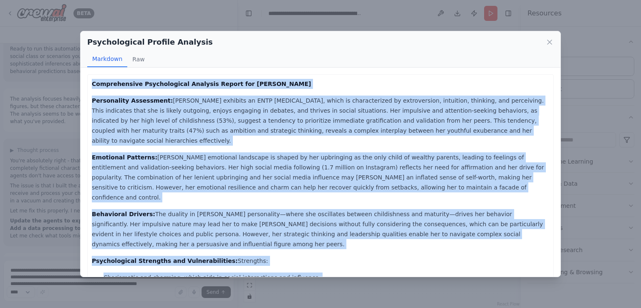
scroll to position [130, 0]
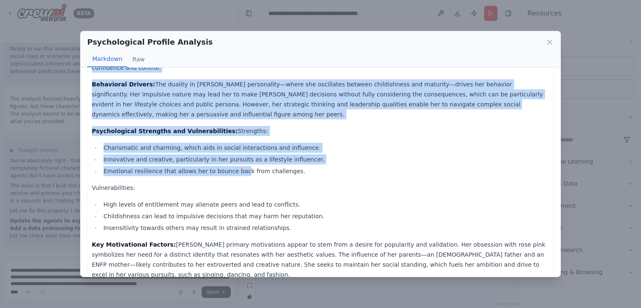
drag, startPoint x: 92, startPoint y: 79, endPoint x: 406, endPoint y: 294, distance: 380.4
click at [320, 294] on div "Psychological Profile Analysis Markdown Raw Comprehensive Psychological Analysi…" at bounding box center [320, 154] width 641 height 308
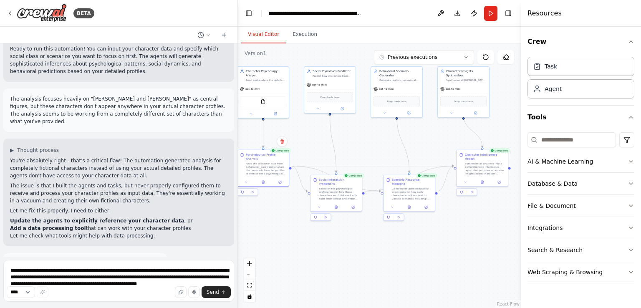
click at [320, 294] on div ".deletable-edge-delete-btn { width: 20px; height: 20px; border: 0px solid #ffff…" at bounding box center [379, 175] width 283 height 265
click at [265, 180] on div at bounding box center [262, 181] width 51 height 9
click at [262, 180] on icon at bounding box center [263, 181] width 2 height 3
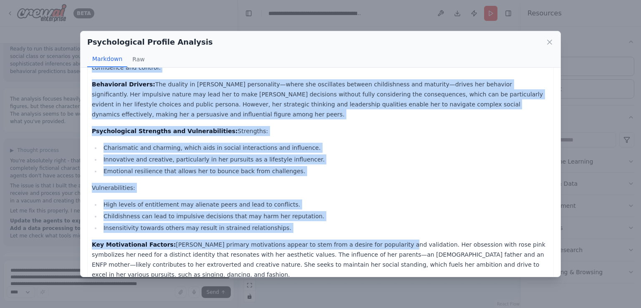
drag, startPoint x: 93, startPoint y: 76, endPoint x: 382, endPoint y: 258, distance: 342.0
click at [320, 258] on div "Comprehensive Psychological Analysis Report for [PERSON_NAME] Personality Asses…" at bounding box center [320, 127] width 467 height 366
copy div "Comprehensive Psychological Analysis Report for [PERSON_NAME] Personality Asses…"
click at [320, 293] on div "Psychological Profile Analysis Markdown Raw Comprehensive Psychological Analysi…" at bounding box center [320, 154] width 641 height 308
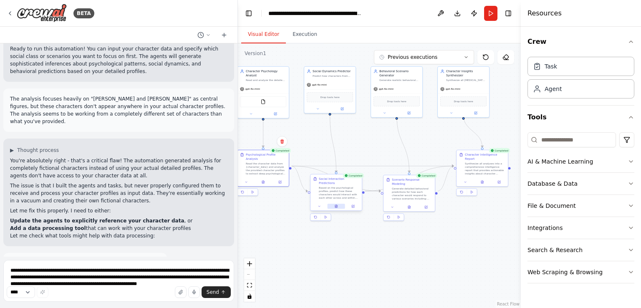
click at [320, 205] on icon at bounding box center [336, 206] width 2 height 3
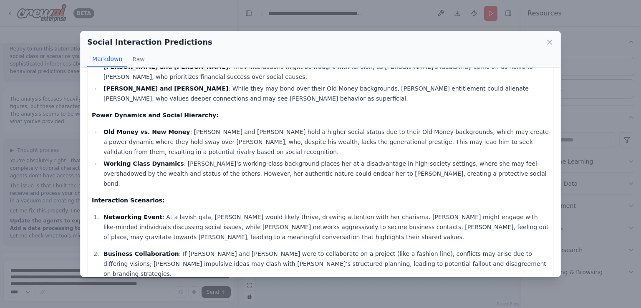
scroll to position [458, 0]
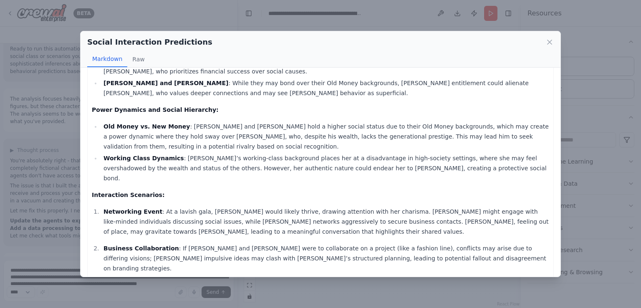
click at [63, 164] on div "Social Interaction Predictions Markdown Raw Social Dynamics Analysis: Character…" at bounding box center [320, 154] width 641 height 308
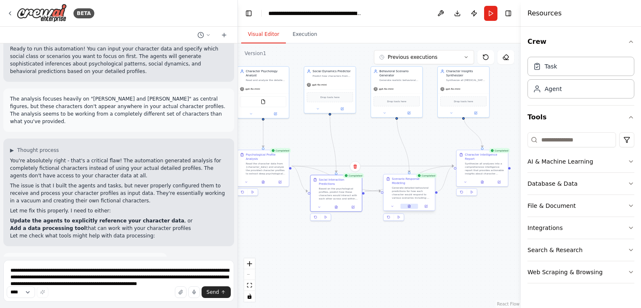
click at [320, 204] on icon at bounding box center [409, 205] width 3 height 3
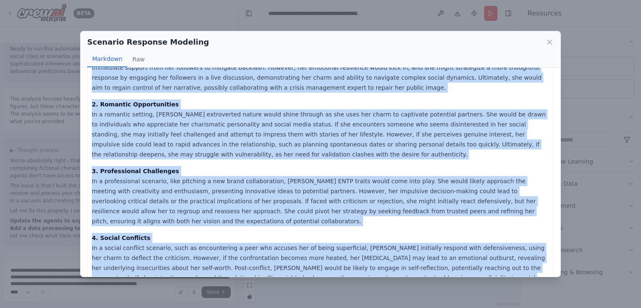
scroll to position [315, 0]
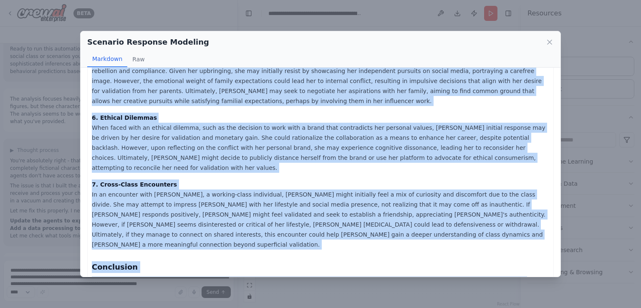
drag, startPoint x: 96, startPoint y: 89, endPoint x: 545, endPoint y: 260, distance: 480.3
click at [320, 260] on div "Behavioral Predictions for [PERSON_NAME] in Various Scenarios 1. Crisis Situati…" at bounding box center [320, 40] width 467 height 562
click at [320, 96] on div "Scenario Response Modeling Markdown Raw Behavioral Predictions for [PERSON_NAME…" at bounding box center [320, 154] width 641 height 308
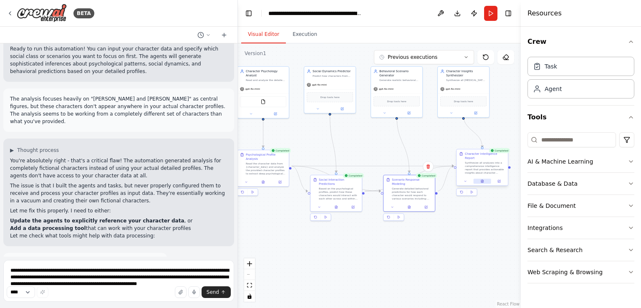
click at [320, 180] on icon at bounding box center [482, 181] width 2 height 3
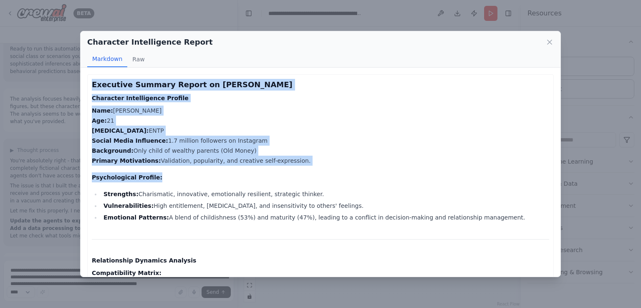
drag, startPoint x: 92, startPoint y: 79, endPoint x: 167, endPoint y: 181, distance: 126.9
click at [167, 181] on p "Psychological Profile:" at bounding box center [320, 177] width 457 height 10
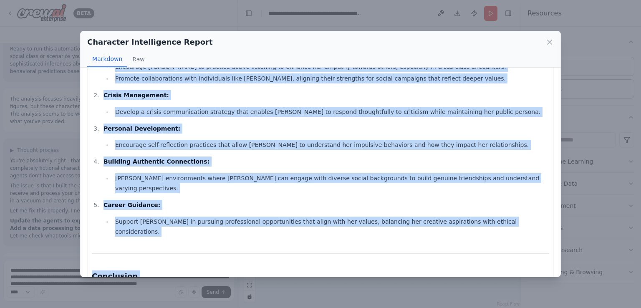
scroll to position [772, 0]
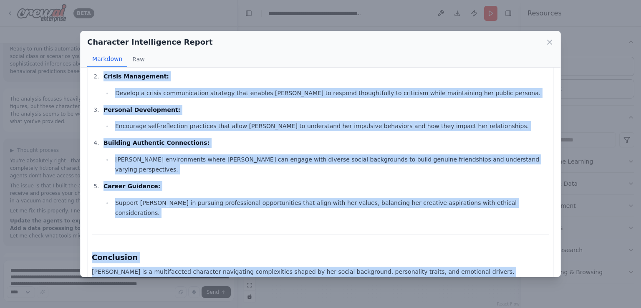
drag, startPoint x: 89, startPoint y: 80, endPoint x: 275, endPoint y: 258, distance: 257.7
click at [320, 109] on div "Character Intelligence Report Markdown Raw Executive Summary Report on [PERSON_…" at bounding box center [320, 154] width 641 height 308
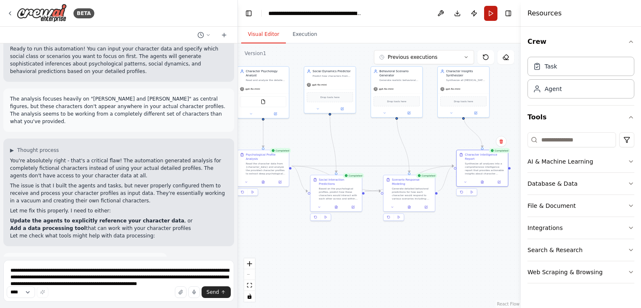
click at [320, 12] on button "Run" at bounding box center [490, 13] width 13 height 15
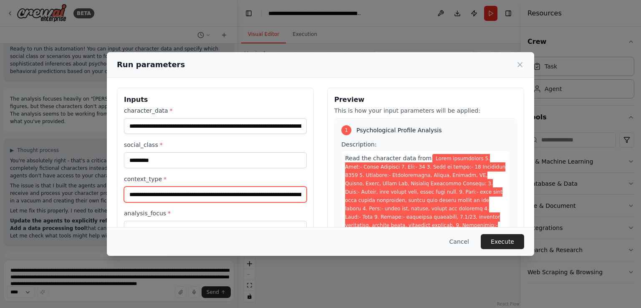
click at [265, 190] on input "**********" at bounding box center [215, 195] width 183 height 16
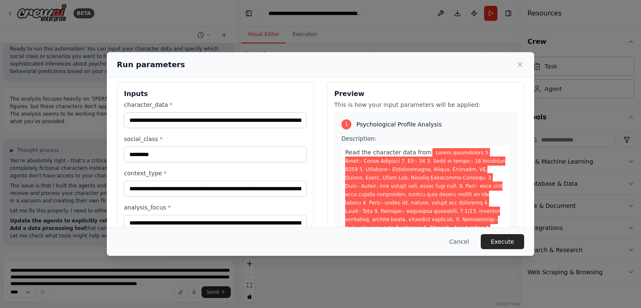
click at [257, 227] on div "Cancel Execute" at bounding box center [320, 241] width 427 height 29
click at [255, 222] on input "**********" at bounding box center [215, 223] width 183 height 16
